Goal: Find contact information: Find contact information

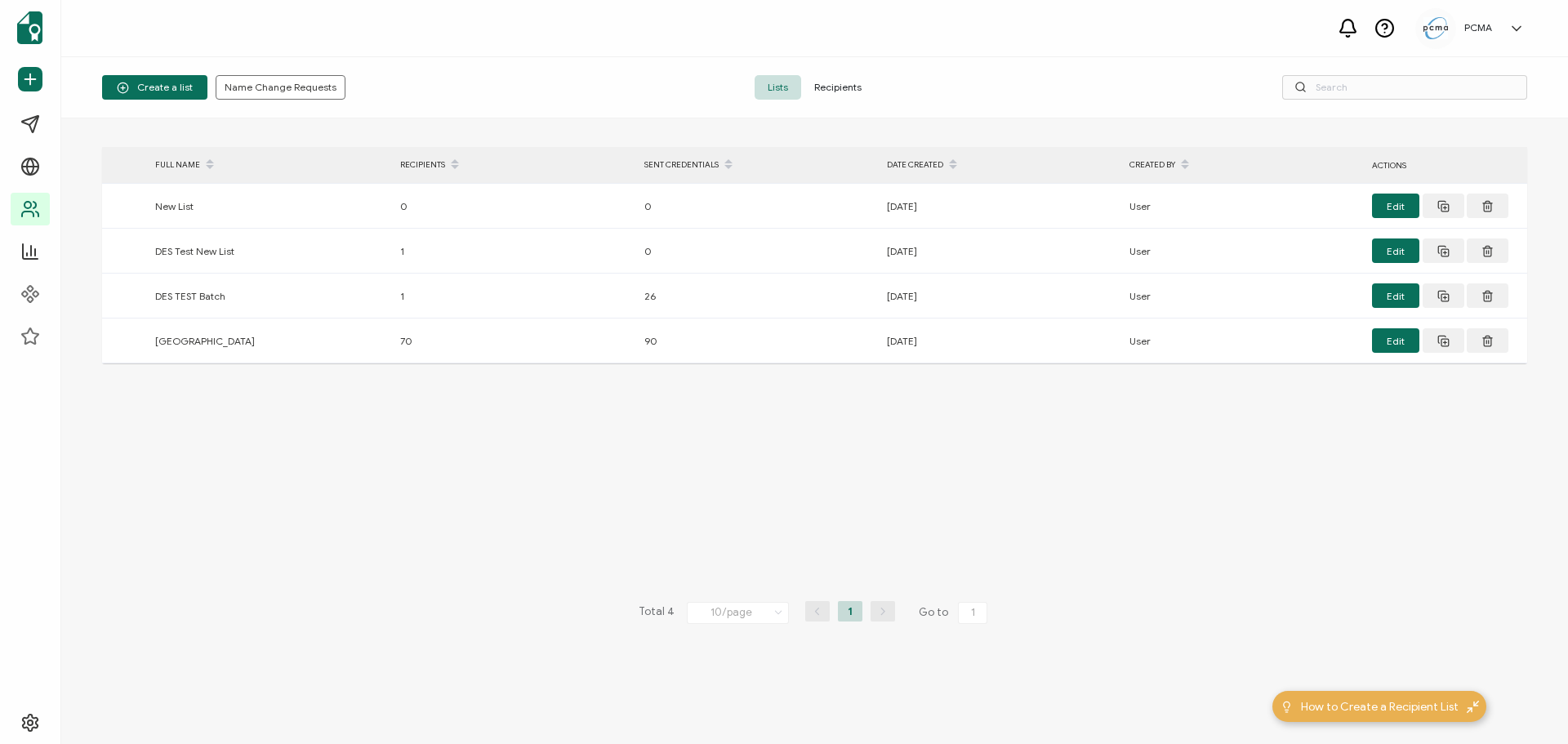
click at [841, 84] on span "Recipients" at bounding box center [838, 87] width 74 height 25
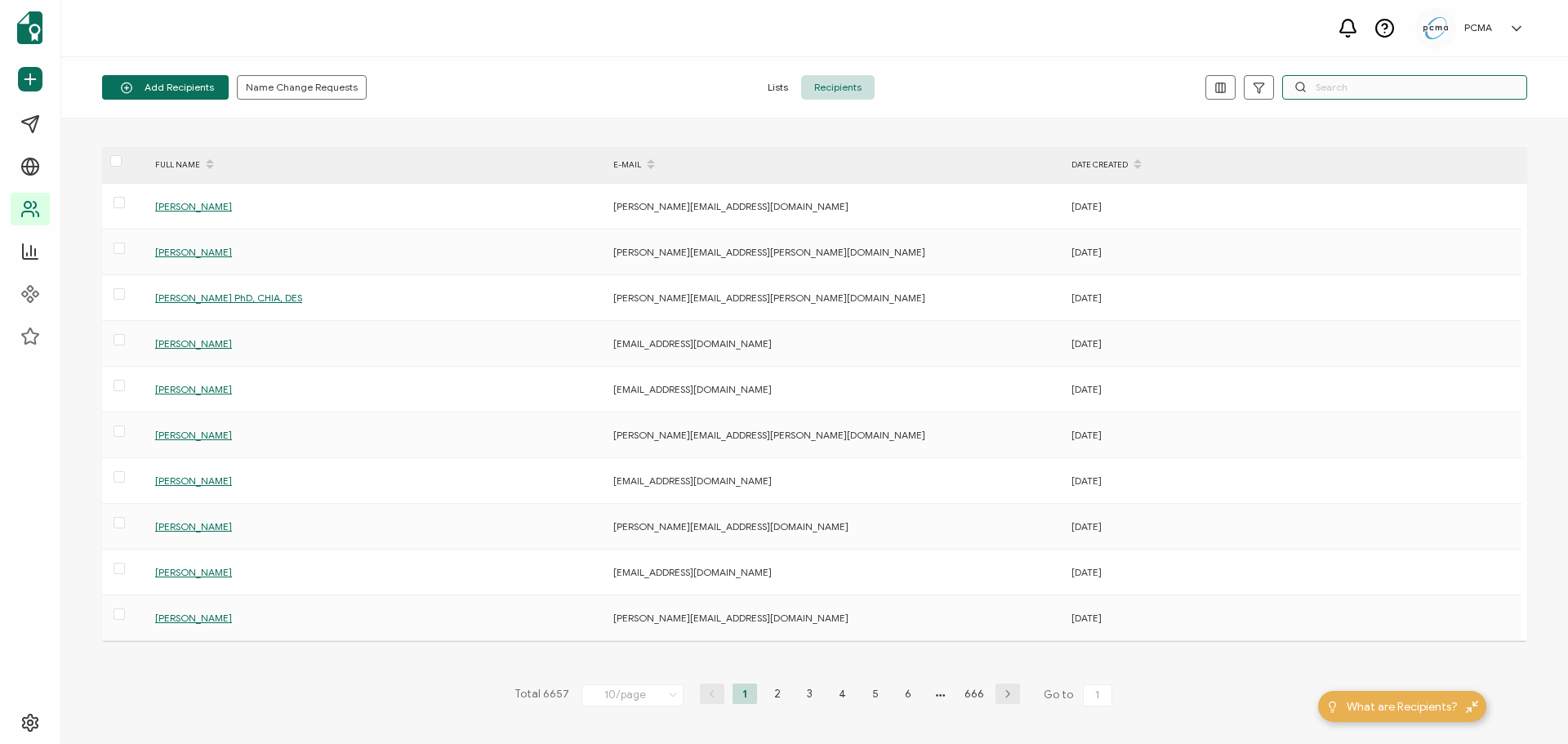
click at [1129, 85] on input "text" at bounding box center [1404, 87] width 245 height 25
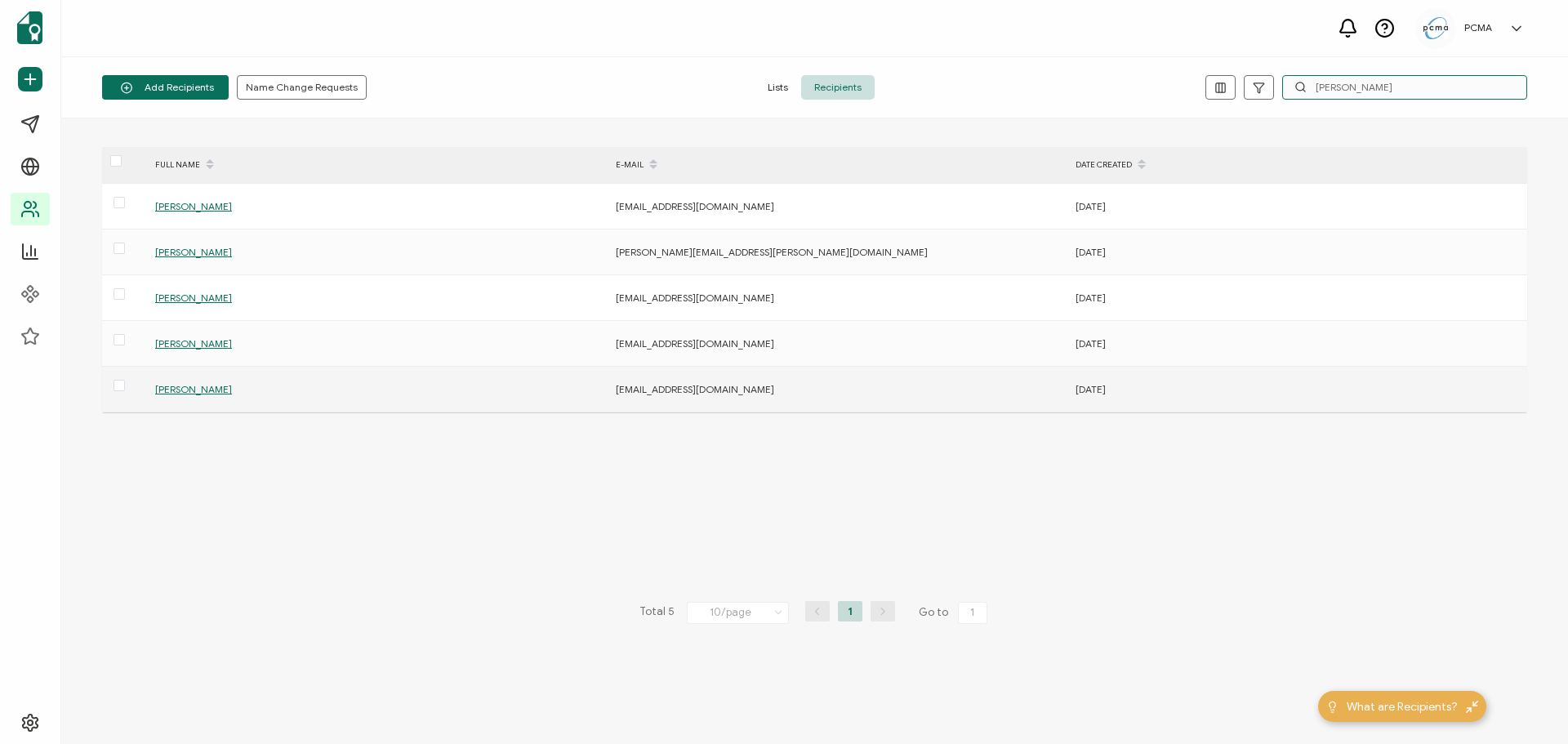
type input "[PERSON_NAME]"
click at [190, 388] on span "[PERSON_NAME]" at bounding box center [193, 389] width 77 height 12
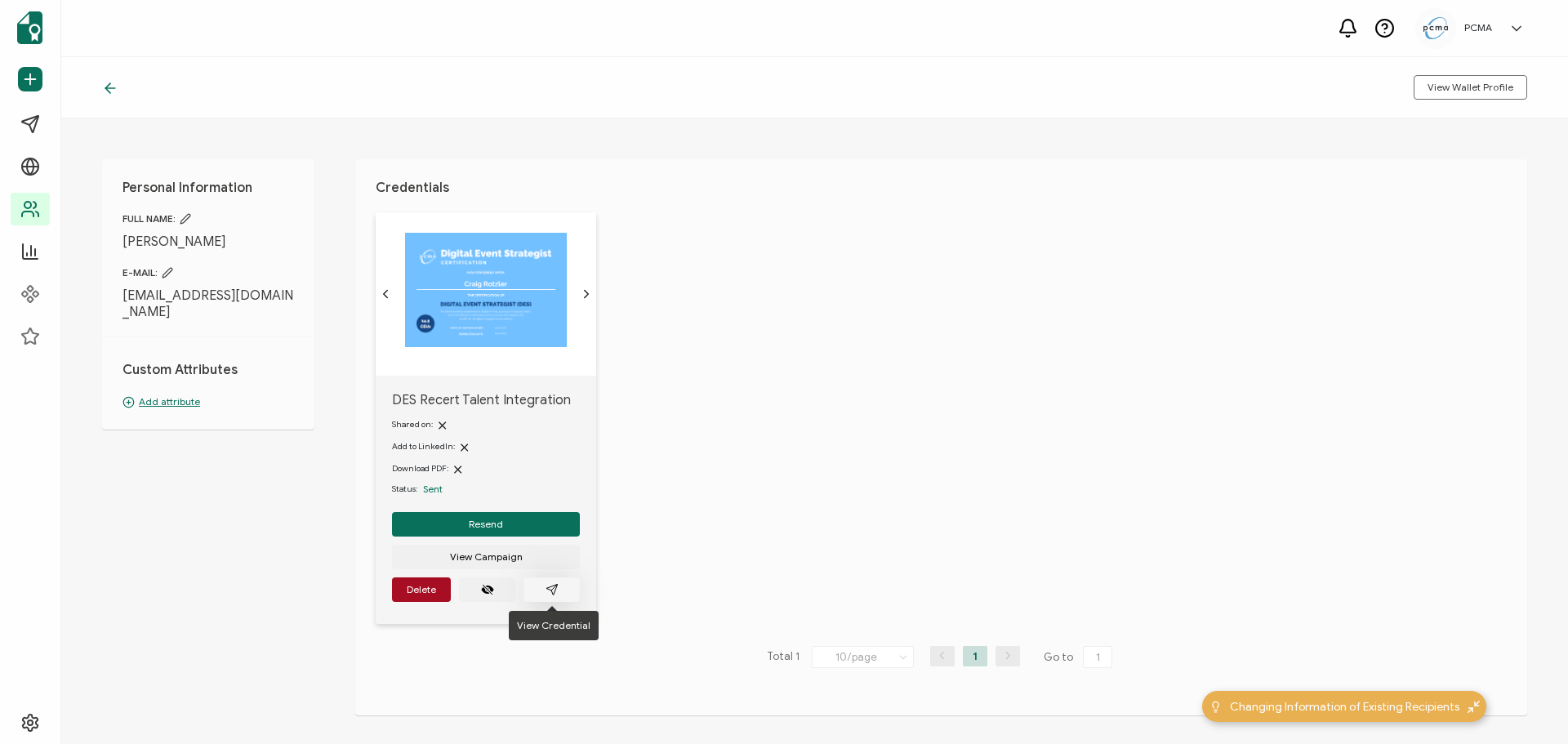
click at [563, 567] on button "button" at bounding box center [551, 589] width 56 height 25
drag, startPoint x: 257, startPoint y: 296, endPoint x: 118, endPoint y: 287, distance: 139.3
click at [118, 287] on div "Personal Information FULL NAME: [PERSON_NAME] E-MAIL: [EMAIL_ADDRESS][DOMAIN_NA…" at bounding box center [208, 295] width 212 height 271
copy span "[EMAIL_ADDRESS][DOMAIN_NAME]"
click at [548, 567] on icon "paper plane outline" at bounding box center [552, 589] width 13 height 13
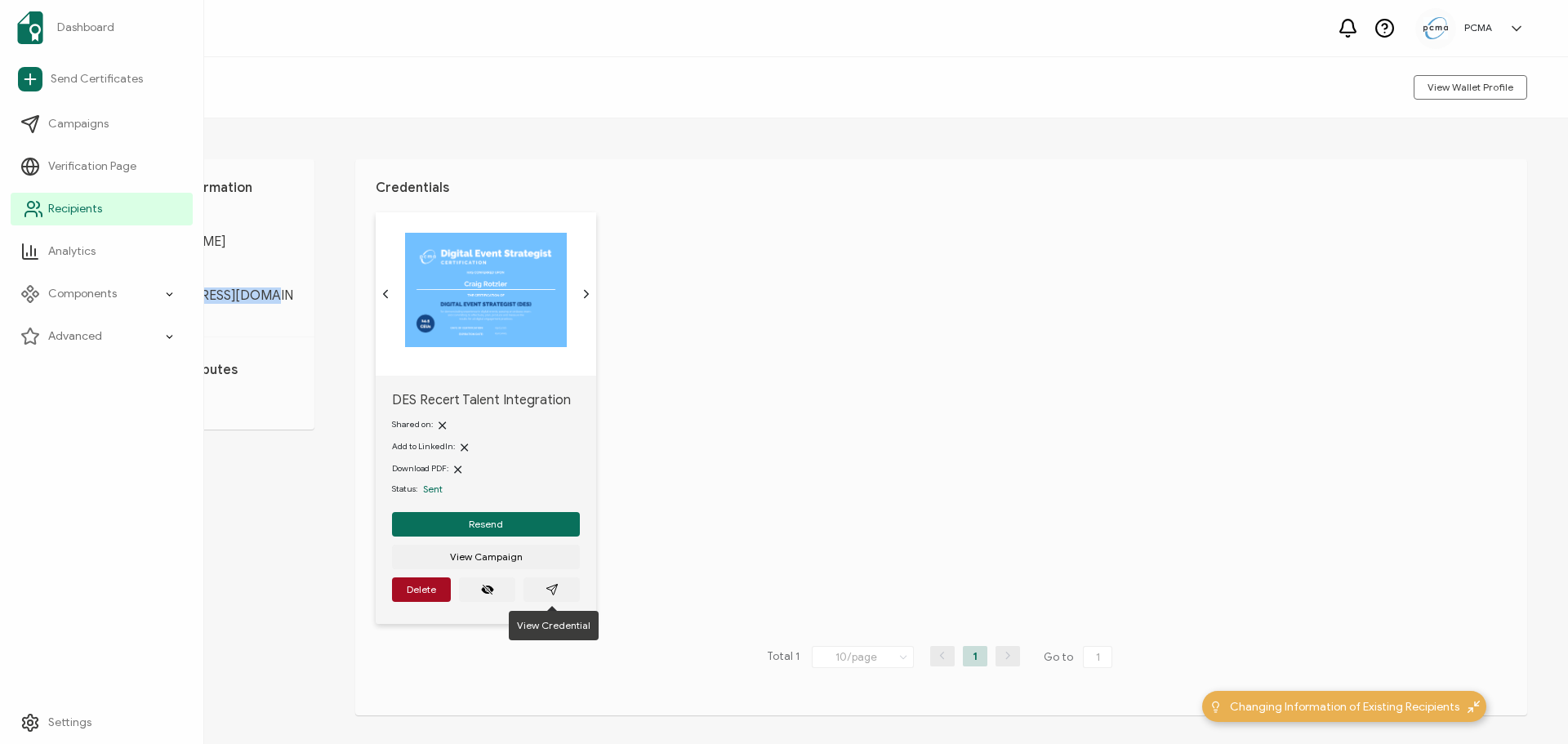
click at [53, 200] on link "Recipients" at bounding box center [102, 208] width 183 height 33
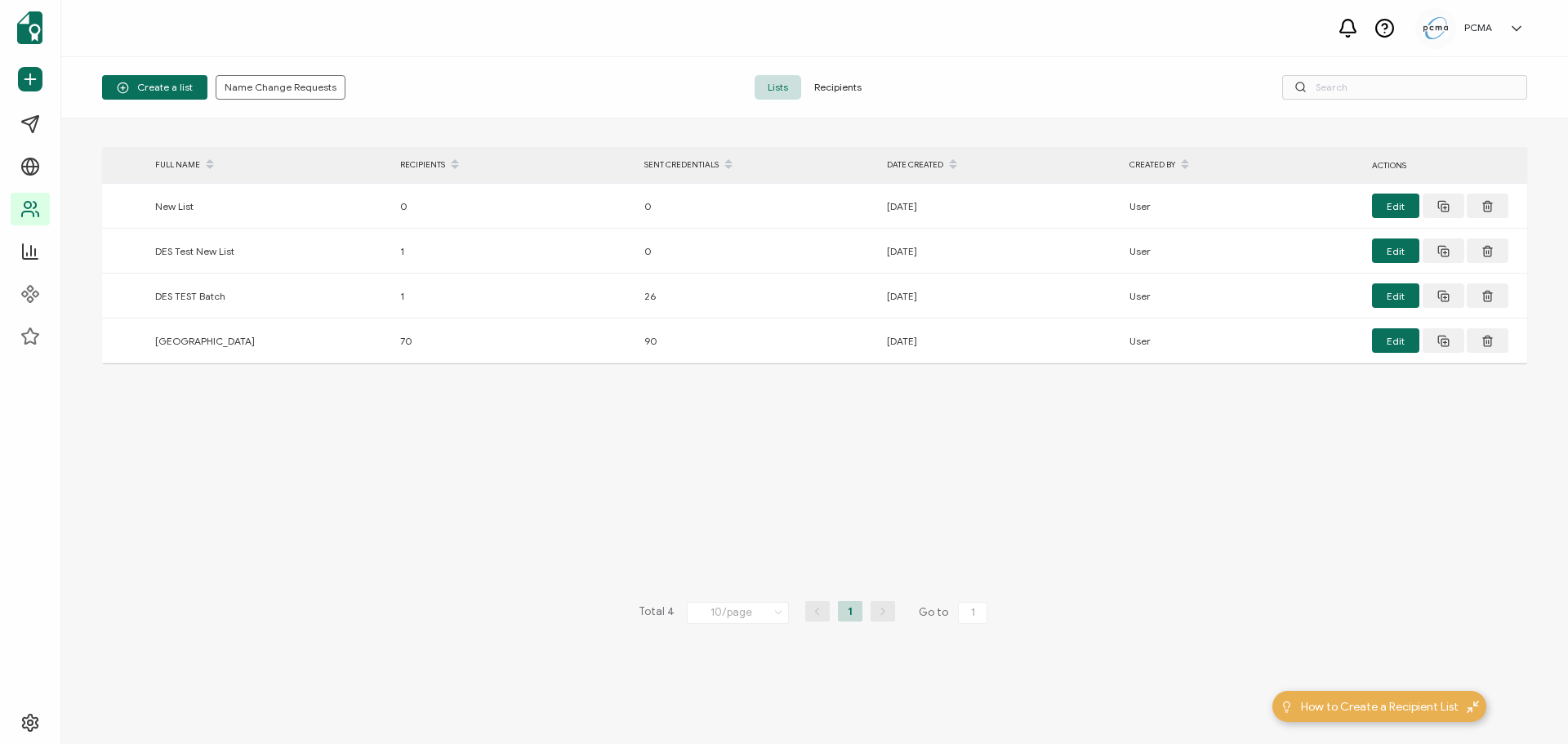
click at [851, 80] on span "Recipients" at bounding box center [838, 87] width 74 height 25
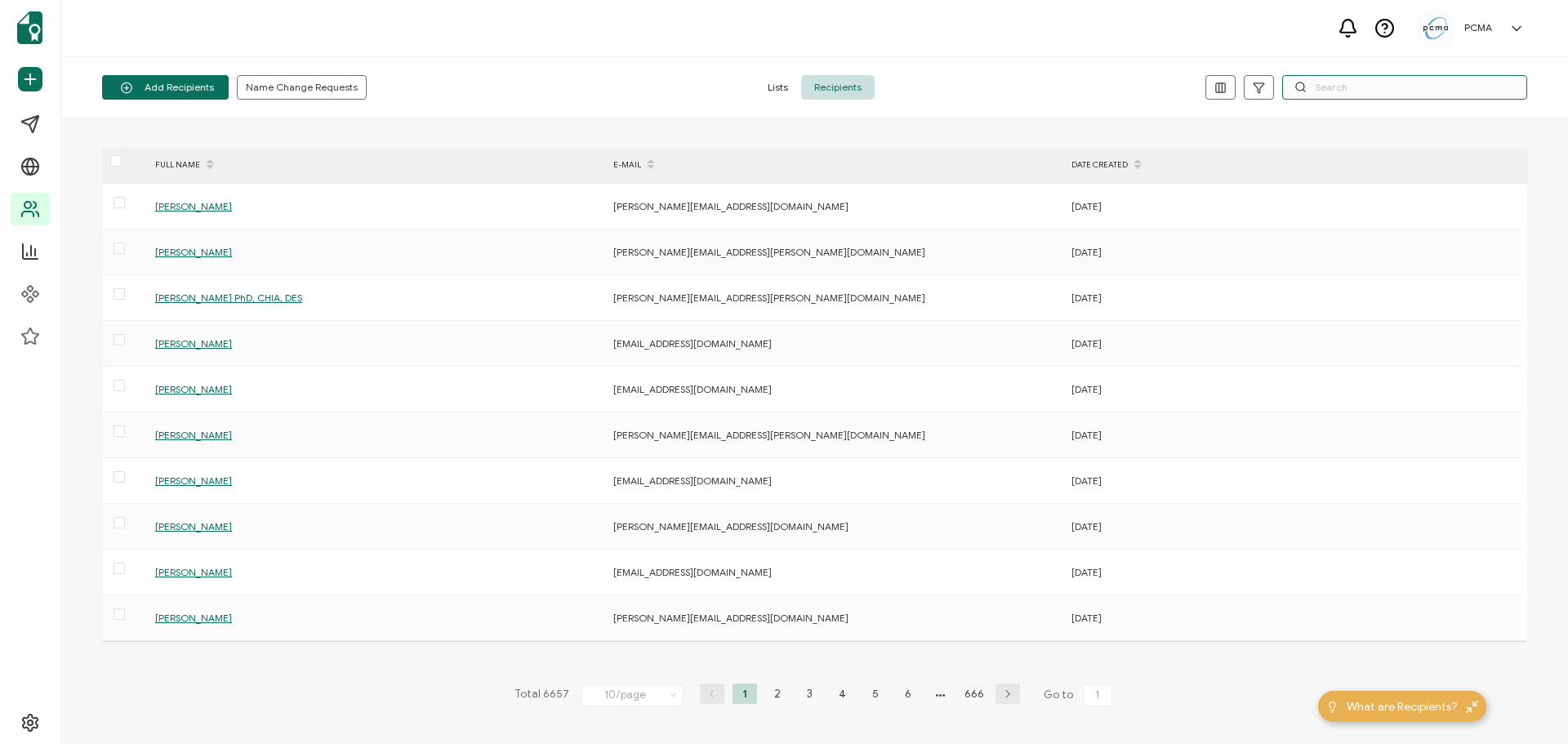
click at [1129, 84] on input "text" at bounding box center [1404, 87] width 245 height 25
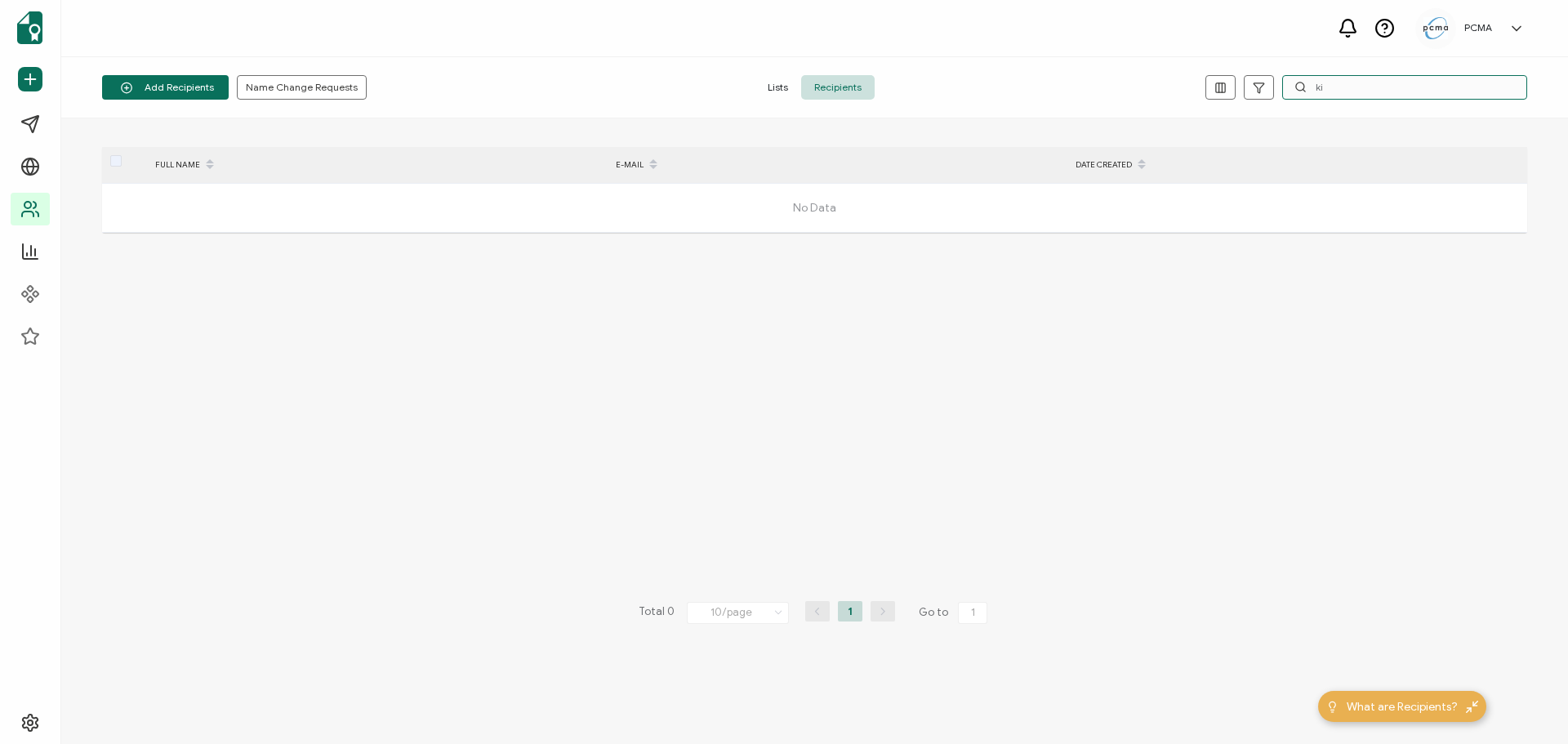
type input "k"
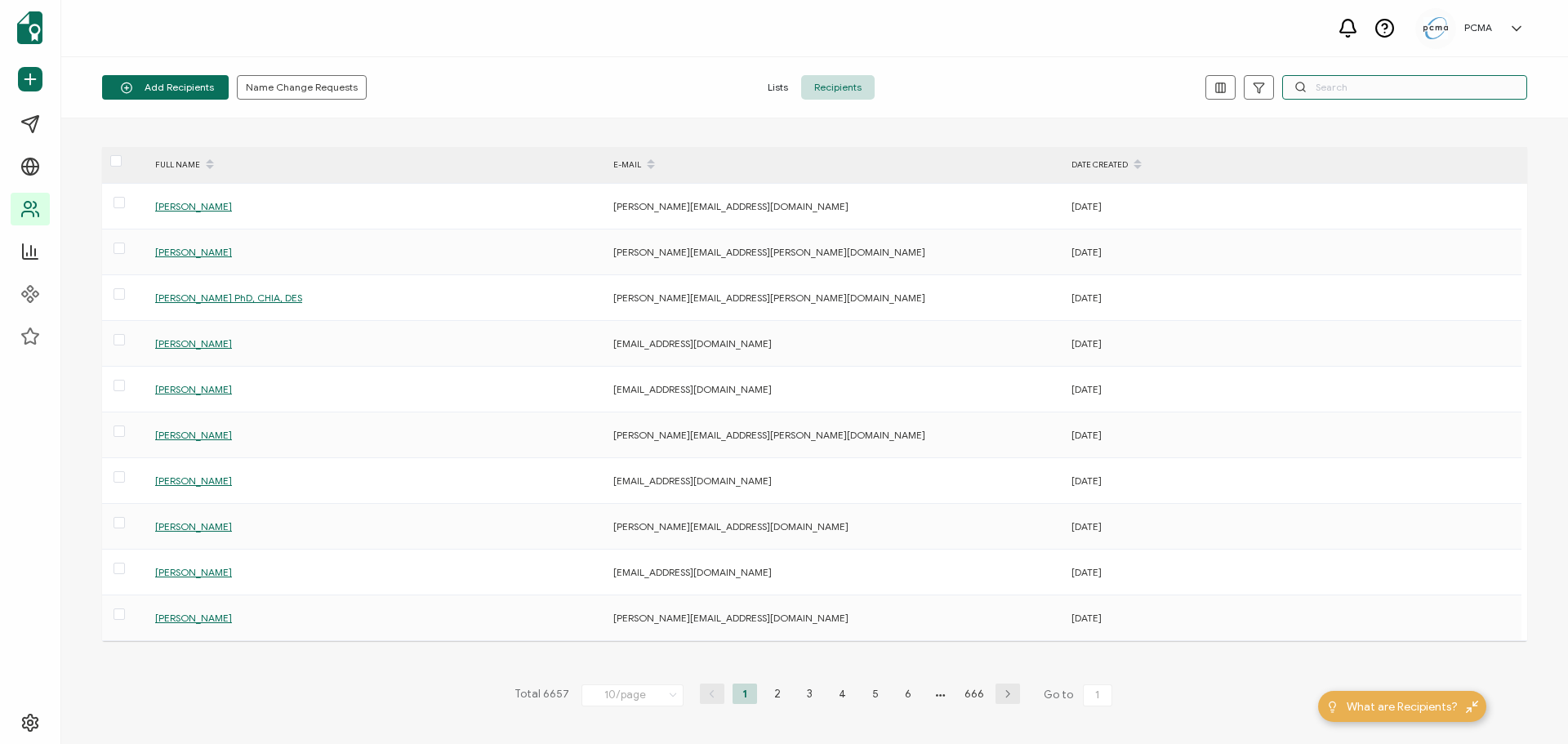
paste input "[EMAIL_ADDRESS][DOMAIN_NAME]"
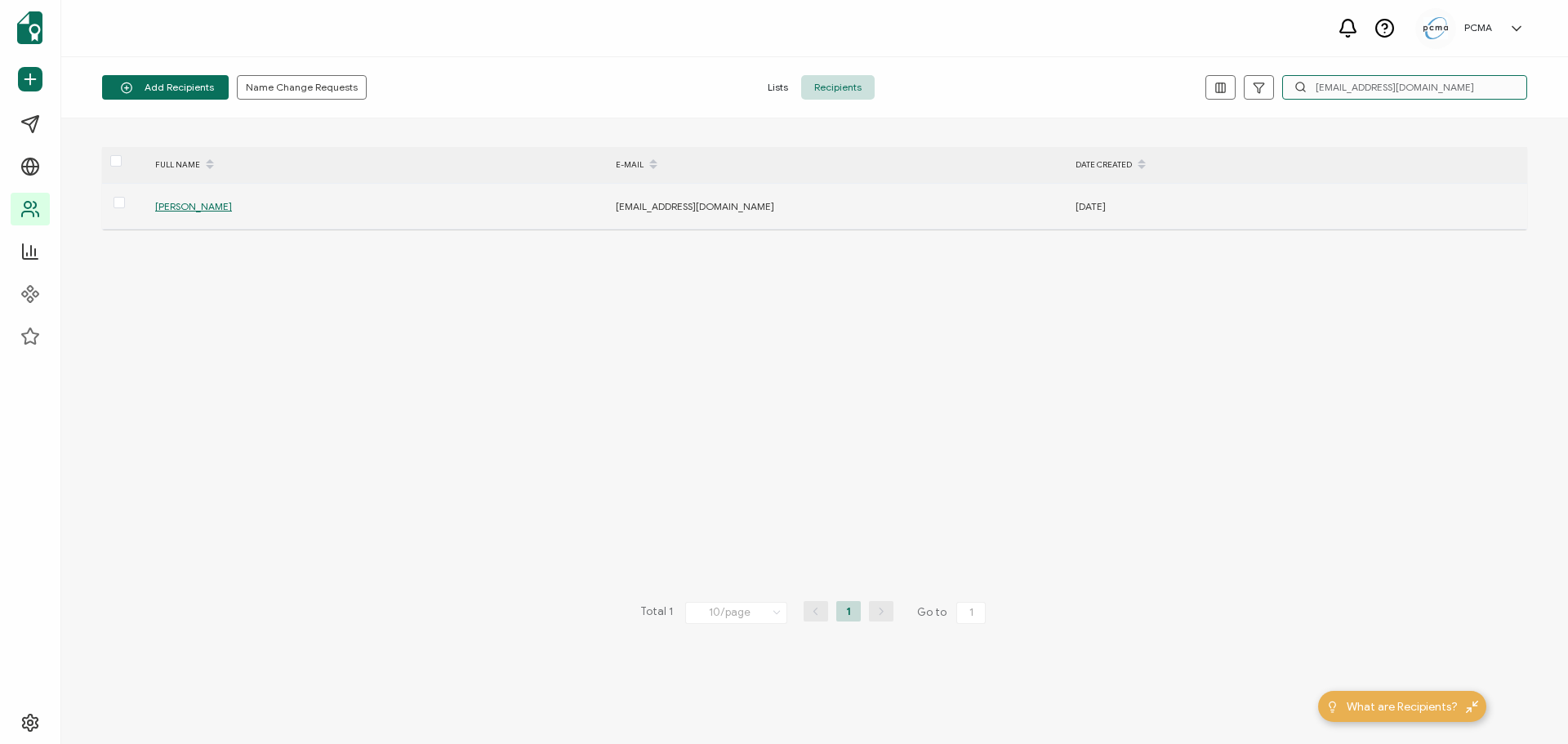
type input "[EMAIL_ADDRESS][DOMAIN_NAME]"
click at [206, 204] on span "[PERSON_NAME]" at bounding box center [193, 206] width 77 height 12
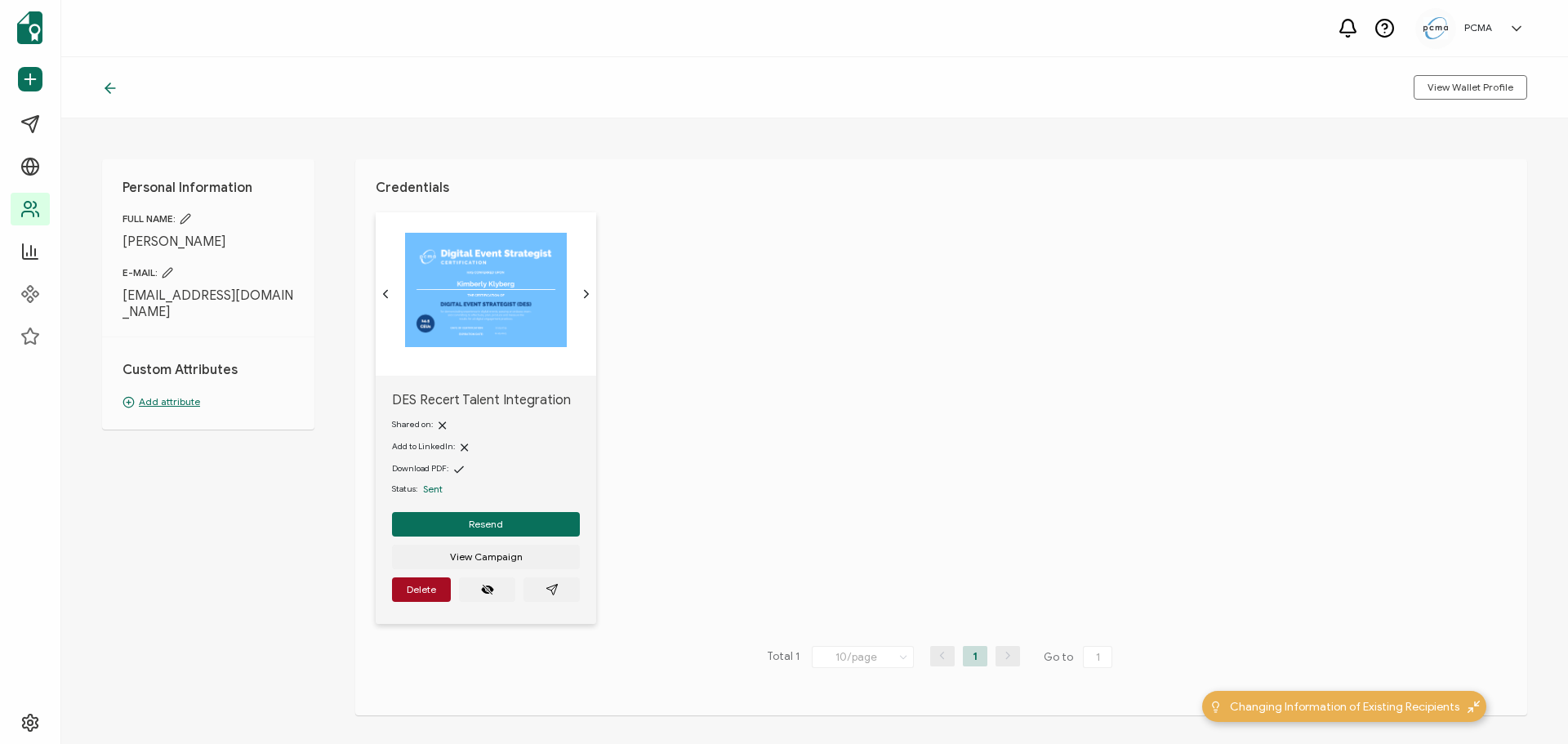
click at [548, 567] on div "DES Recert Talent Integration Shared on: Add to LinkedIn: Download PDF: Status:…" at bounding box center [486, 499] width 221 height 248
click at [546, 567] on icon "paper plane outline" at bounding box center [552, 589] width 13 height 13
